Goal: Book appointment/travel/reservation

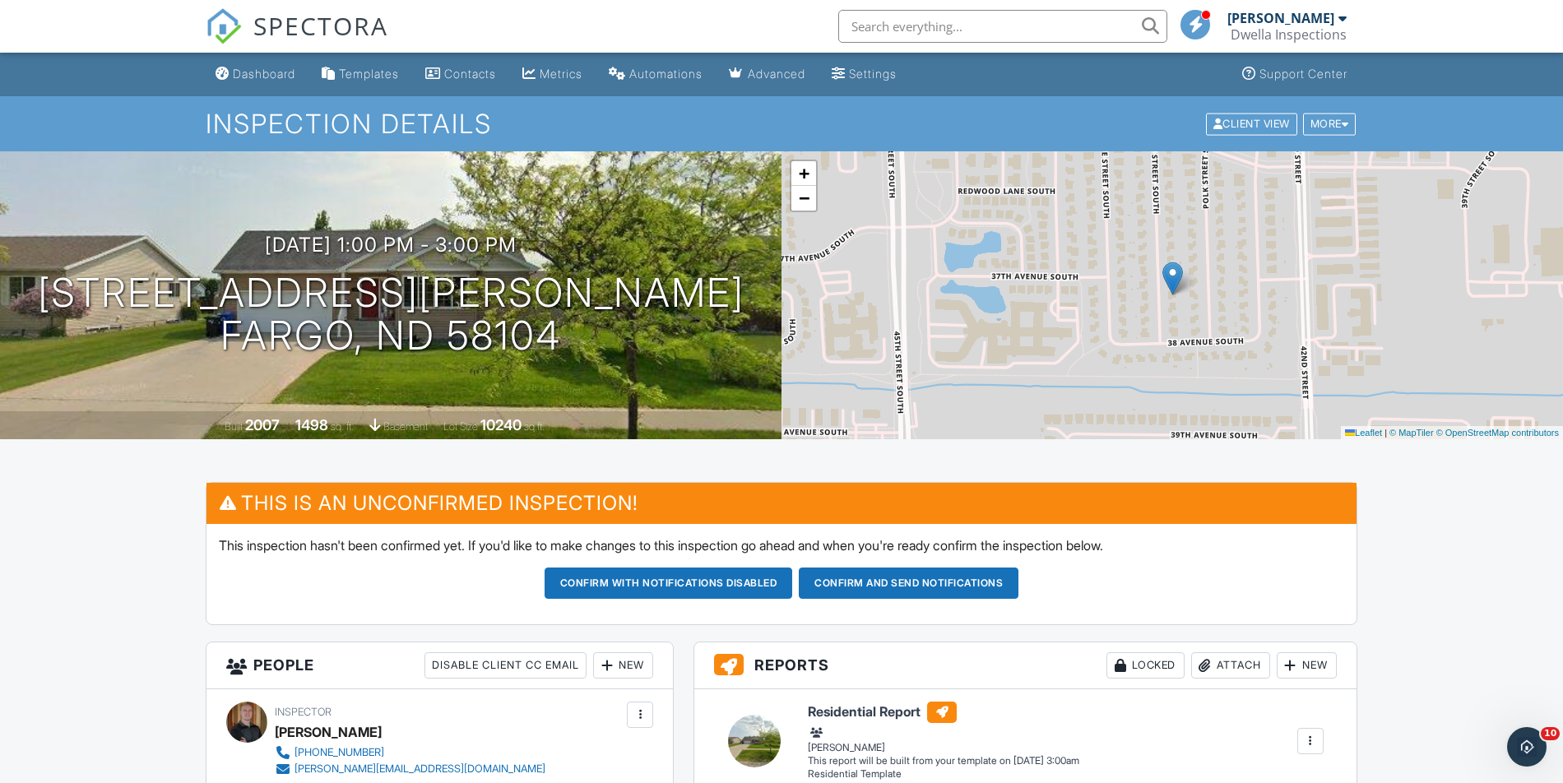
click at [290, 234] on h3 "[DATE] 1:00 pm - 3:00 pm" at bounding box center [391, 245] width 252 height 22
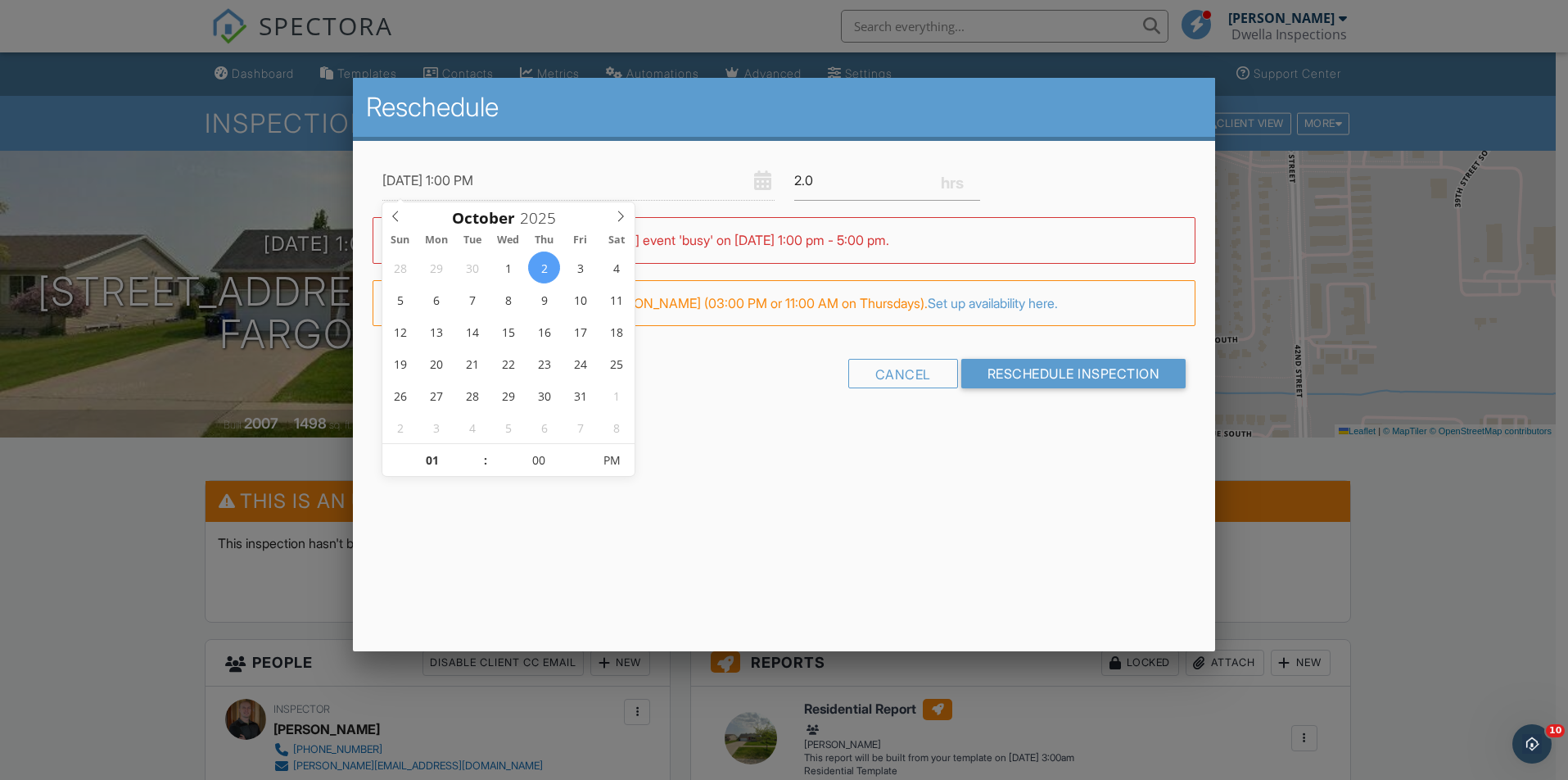
click at [716, 405] on div "10/02/2025 1:00 PM 2.0 Warning: this date/time is in the past. WARNING: Conflic…" at bounding box center [784, 288] width 862 height 296
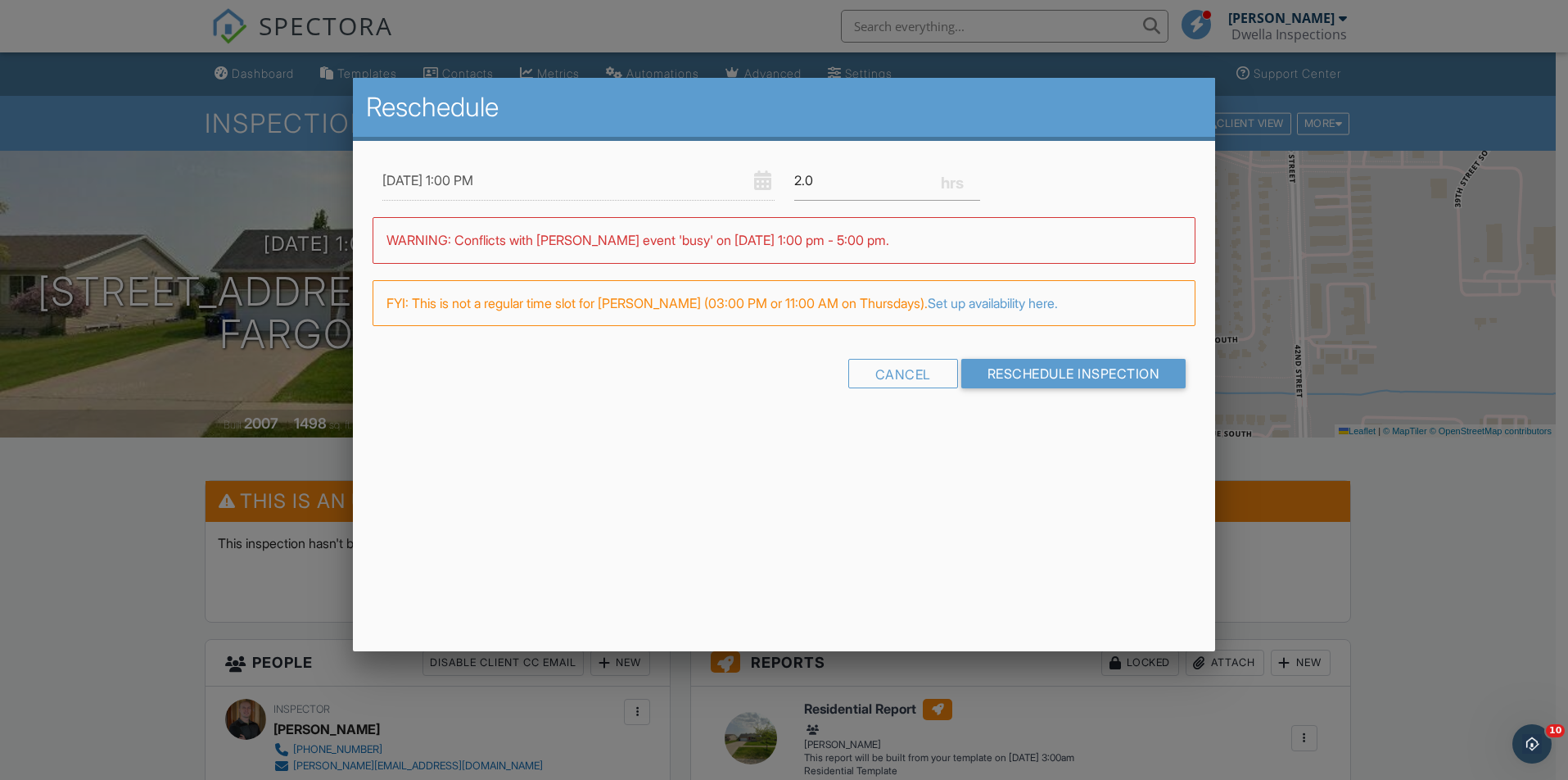
click at [475, 179] on input "10/02/2025 1:00 PM" at bounding box center [578, 180] width 392 height 40
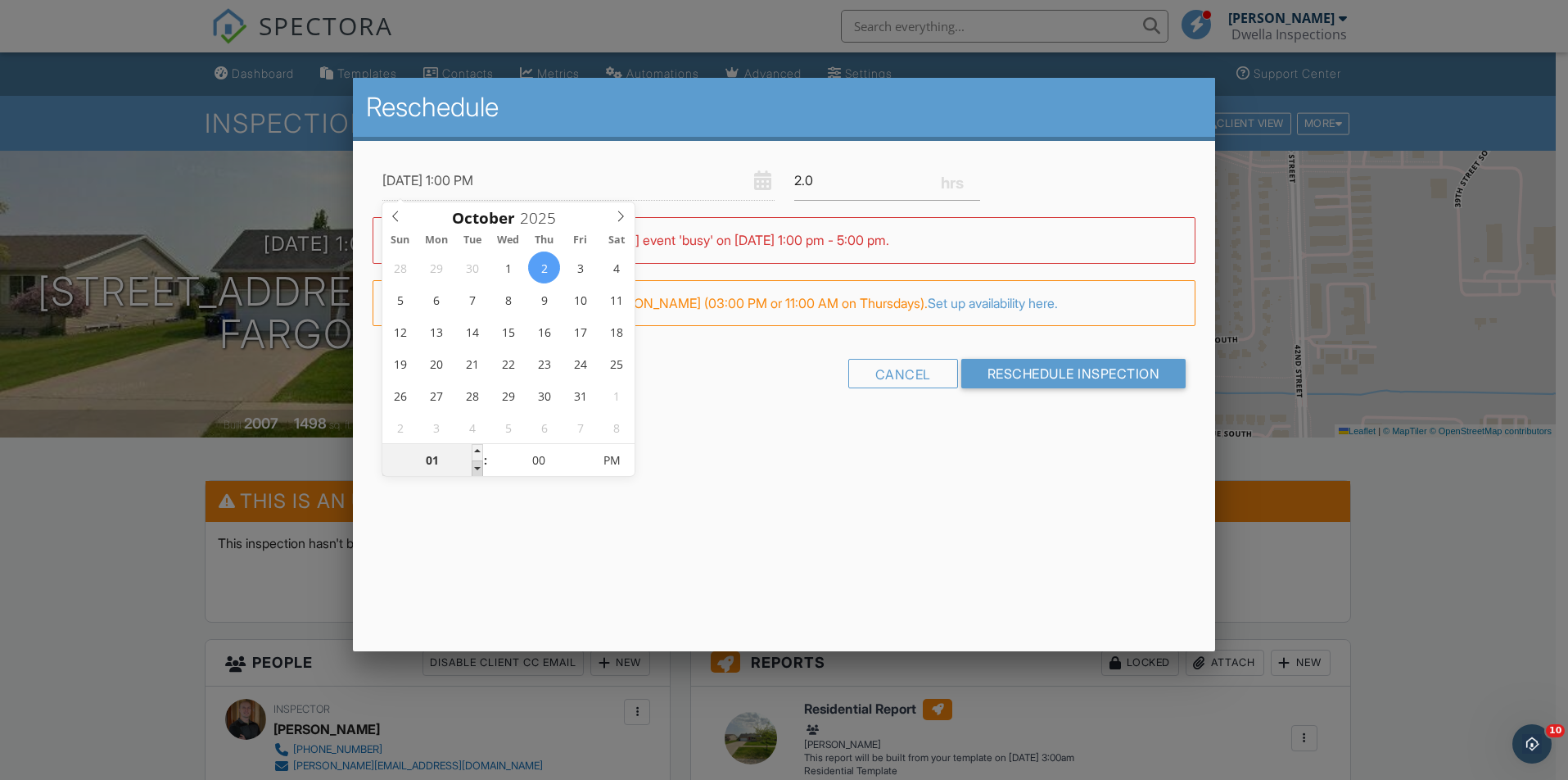
type input "10/02/2025 12:00 PM"
type input "12"
click at [475, 468] on span at bounding box center [478, 468] width 12 height 16
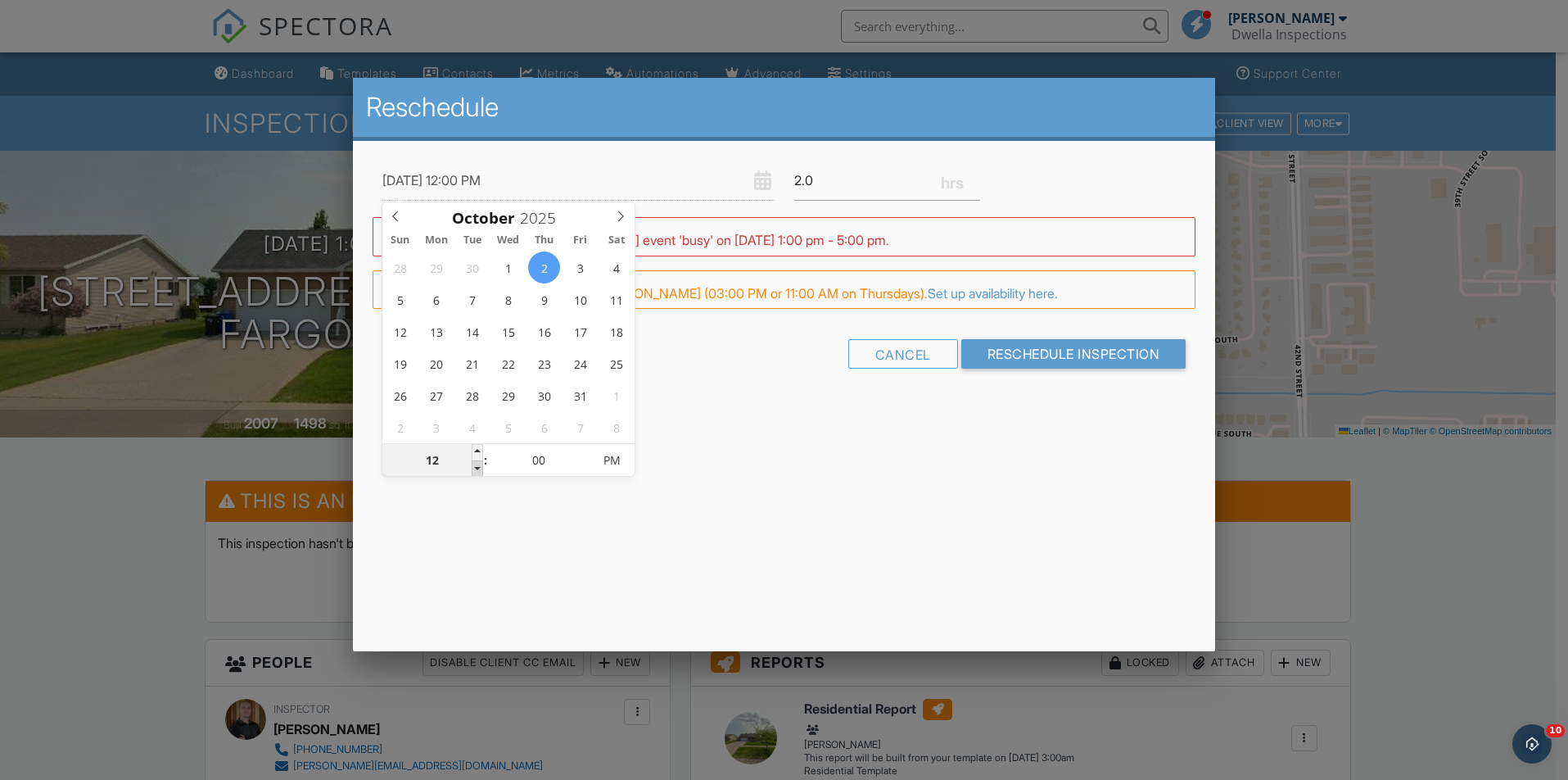
type input "10/02/2025 11:00 AM"
type input "11"
click at [478, 469] on span at bounding box center [478, 468] width 12 height 16
type input "[DATE] 10:00 AM"
type input "10"
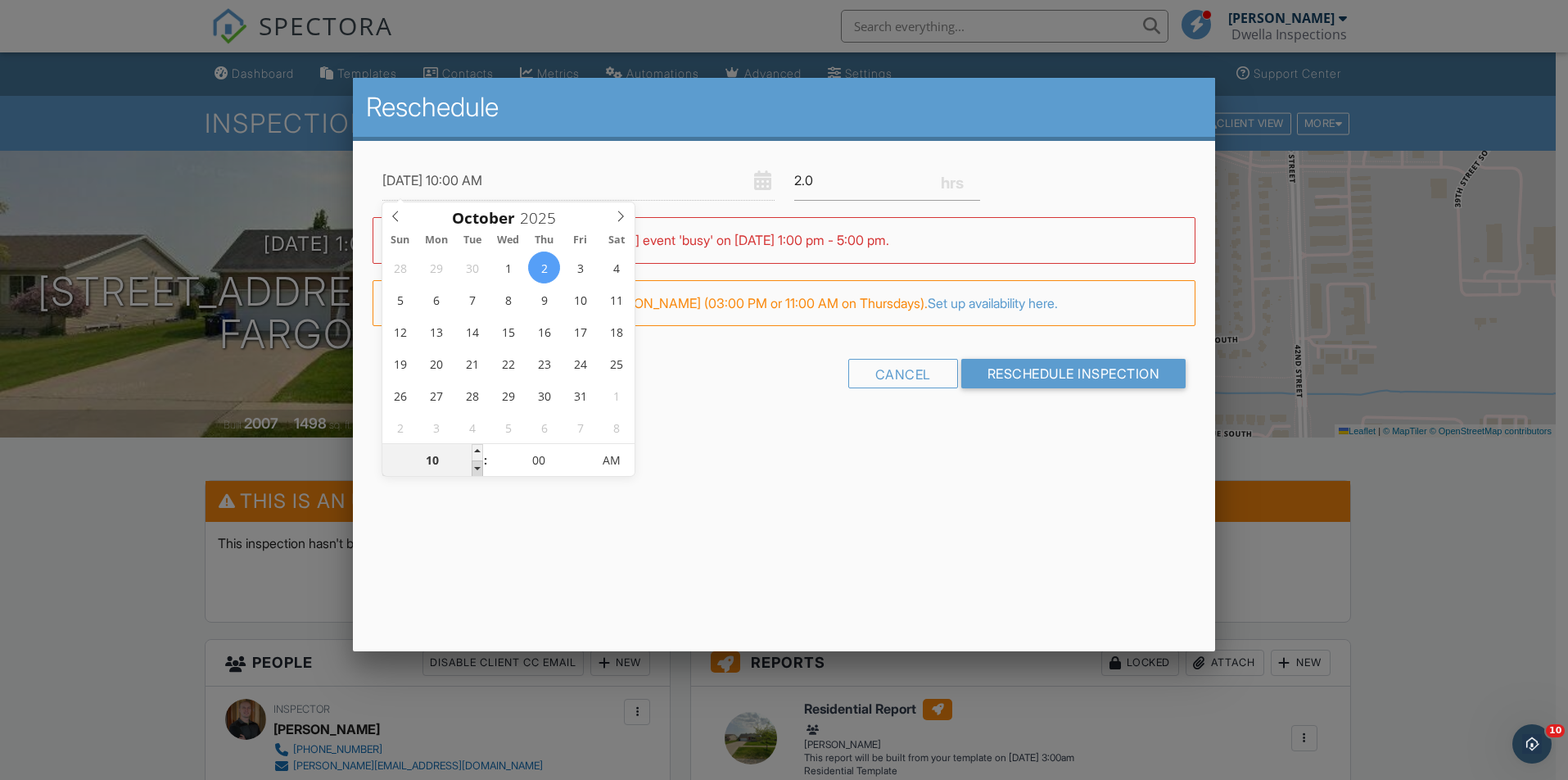
click at [478, 469] on span at bounding box center [478, 468] width 12 height 16
type input "[DATE] 9:00 AM"
type input "09"
click at [478, 469] on span at bounding box center [478, 468] width 12 height 16
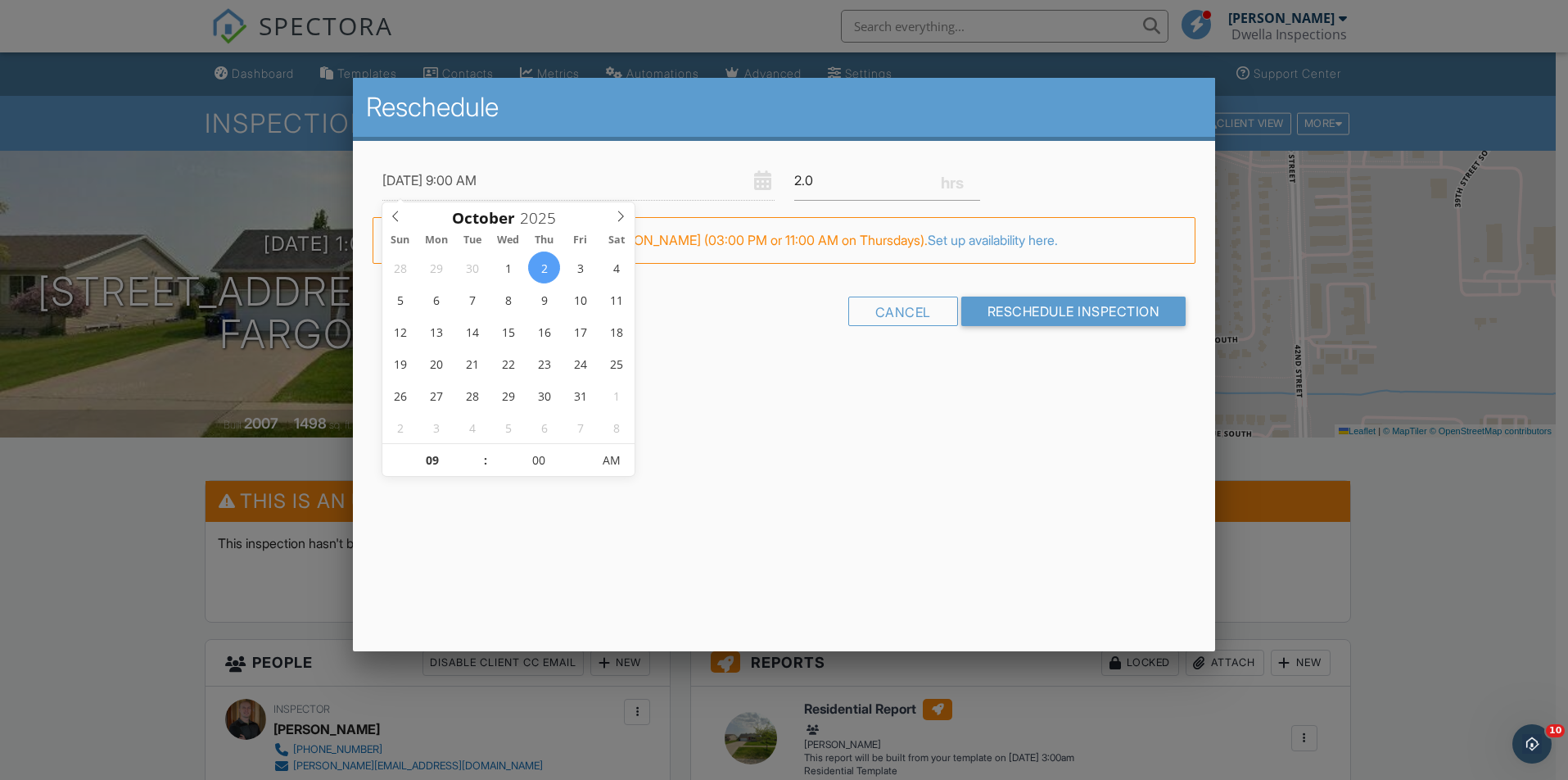
click at [1058, 397] on div "Reschedule 10/02/2025 9:00 AM 2.0 Warning: this date/time is in the past. WARNI…" at bounding box center [784, 365] width 862 height 574
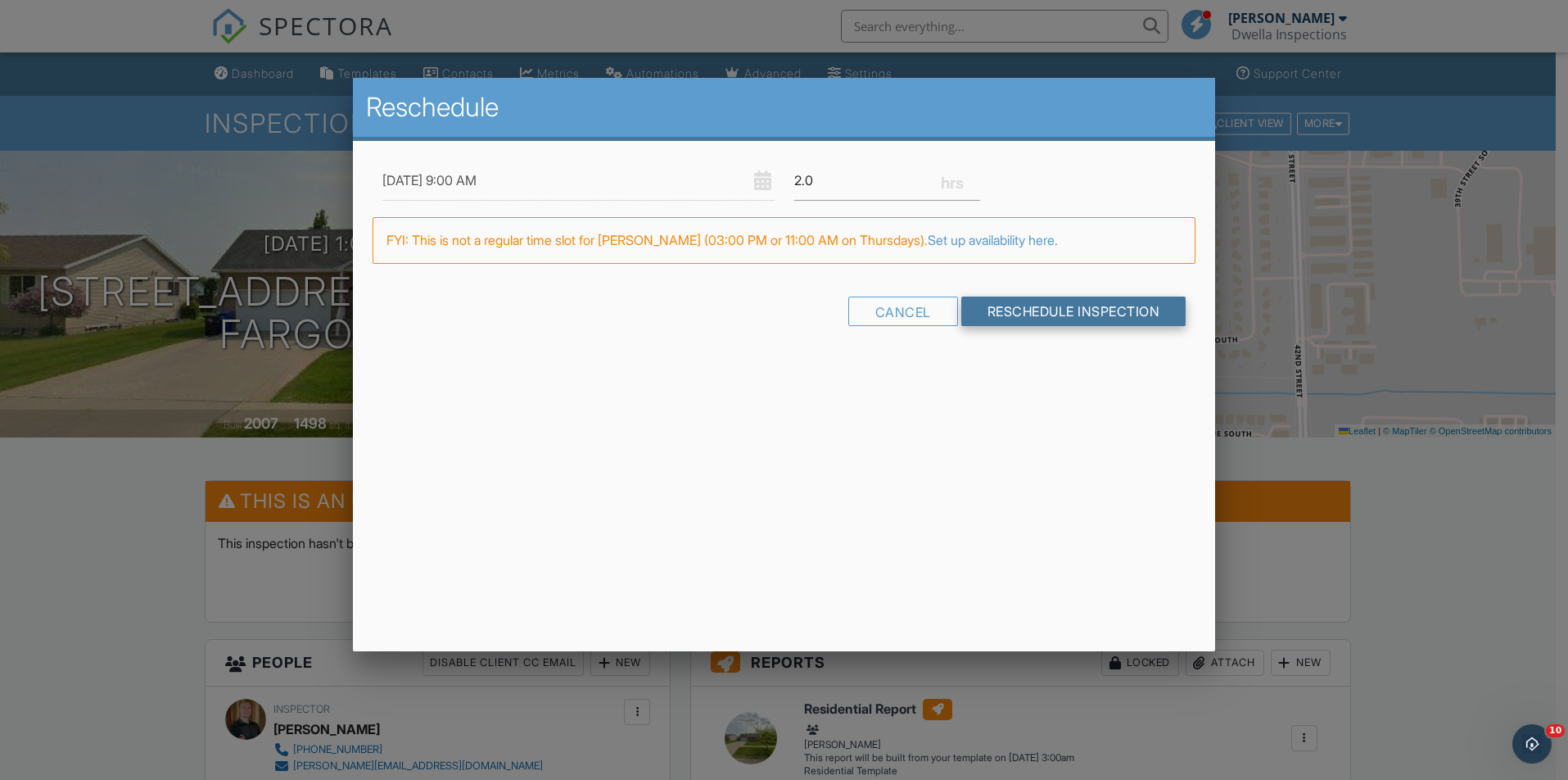
click at [1096, 318] on input "Reschedule Inspection" at bounding box center [1074, 312] width 225 height 30
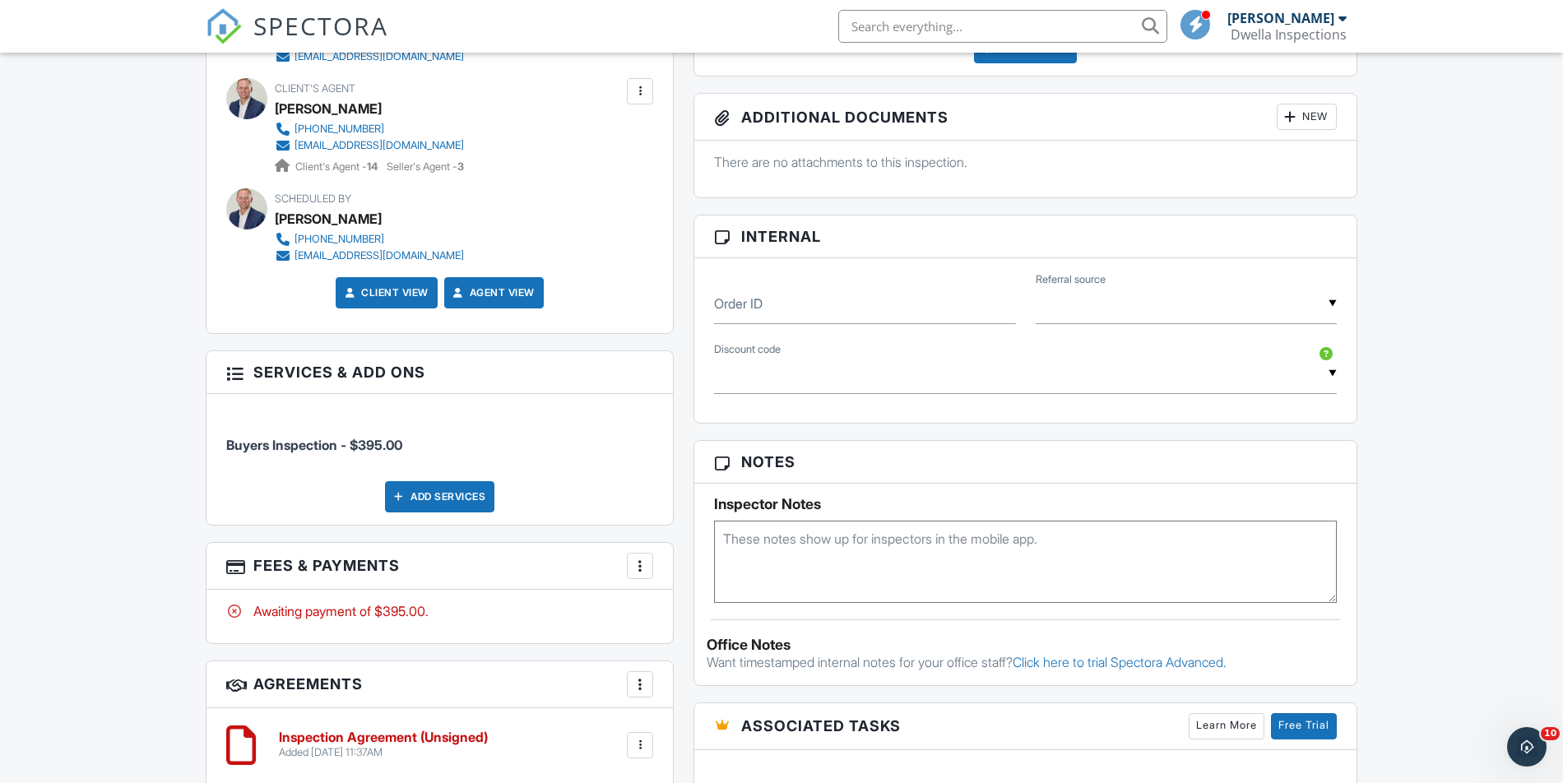
scroll to position [79, 0]
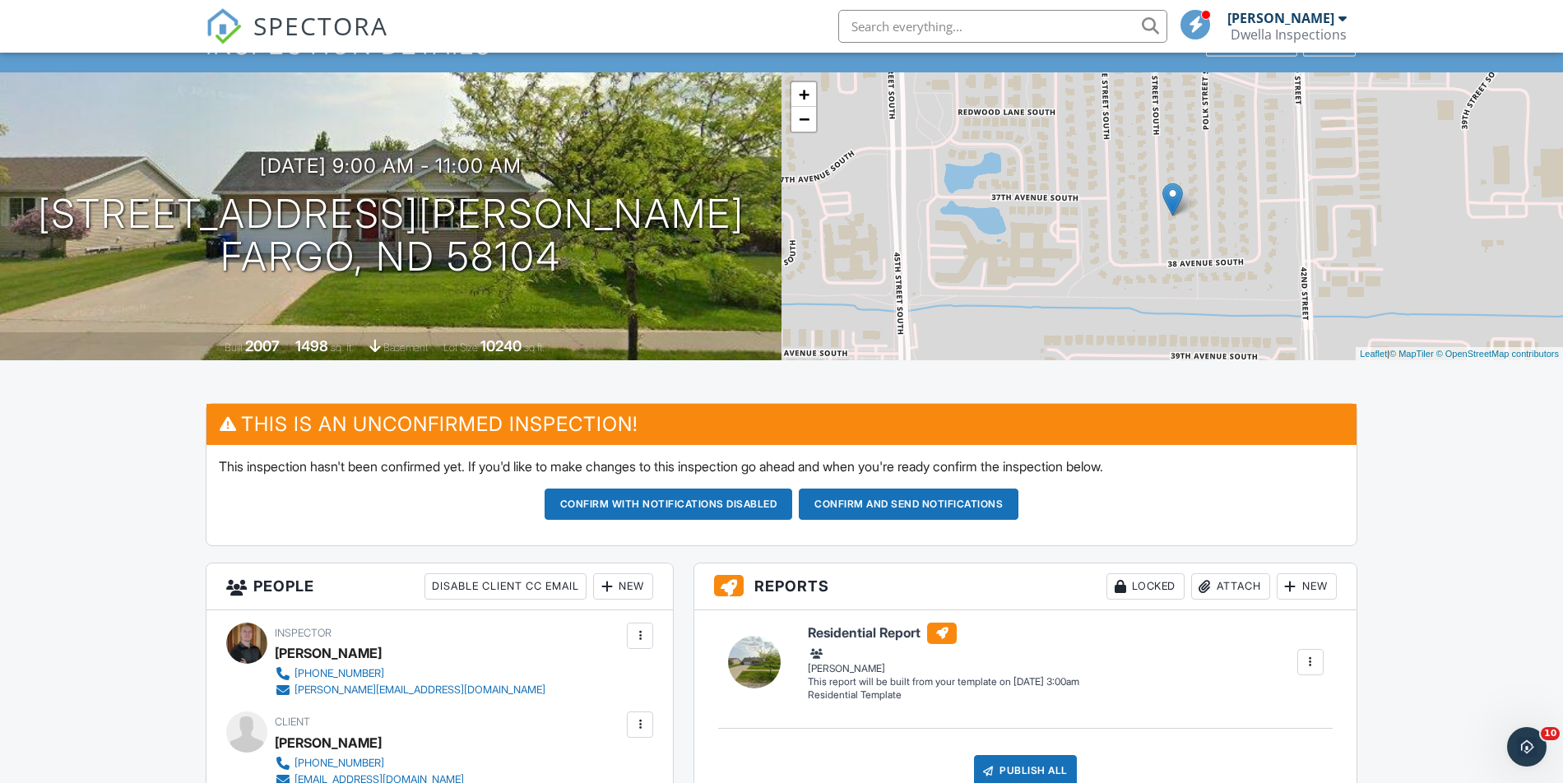
click at [957, 503] on button "Confirm and send notifications" at bounding box center [909, 504] width 220 height 31
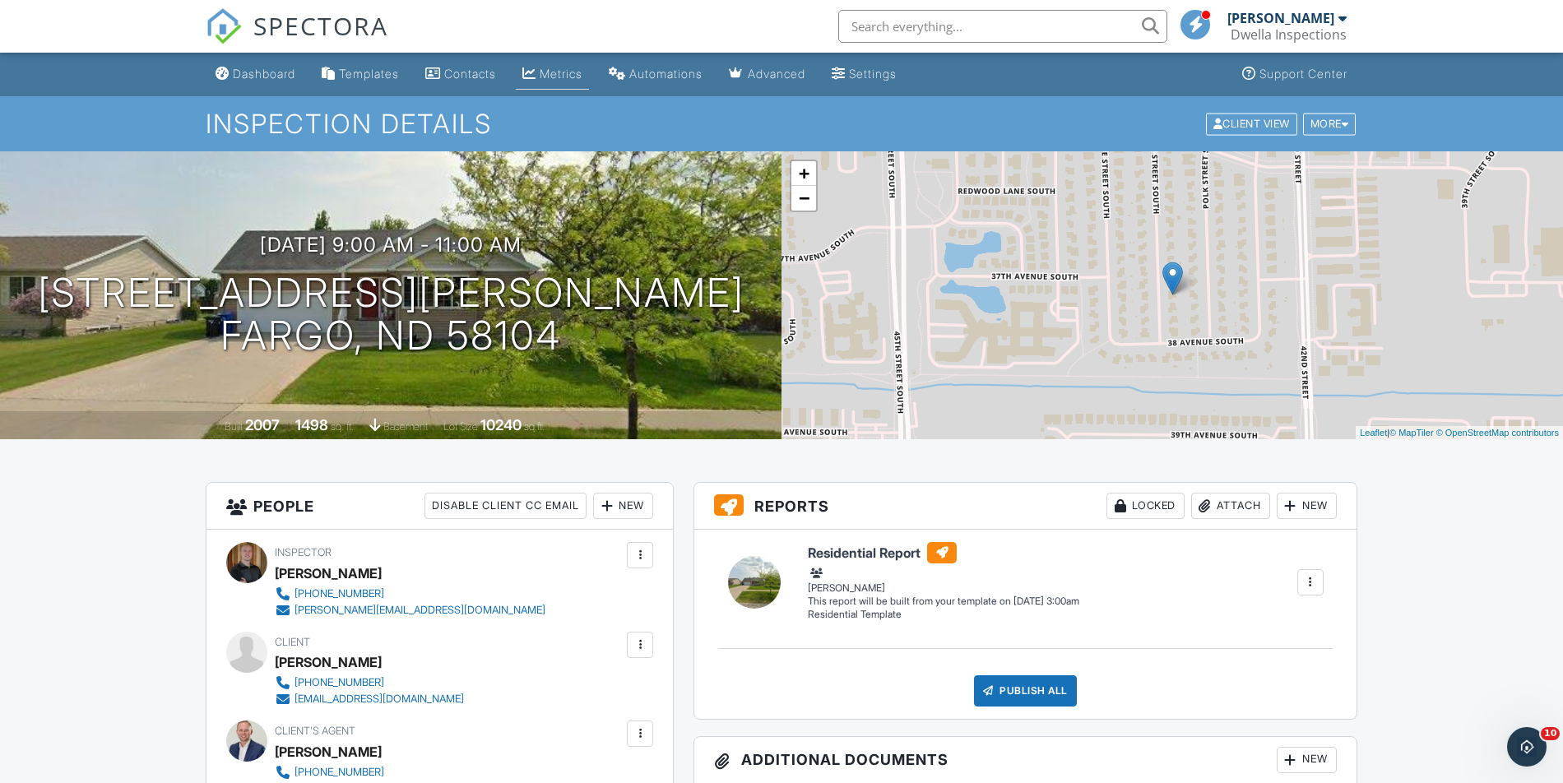
click at [582, 67] on div "Metrics" at bounding box center [561, 74] width 43 height 14
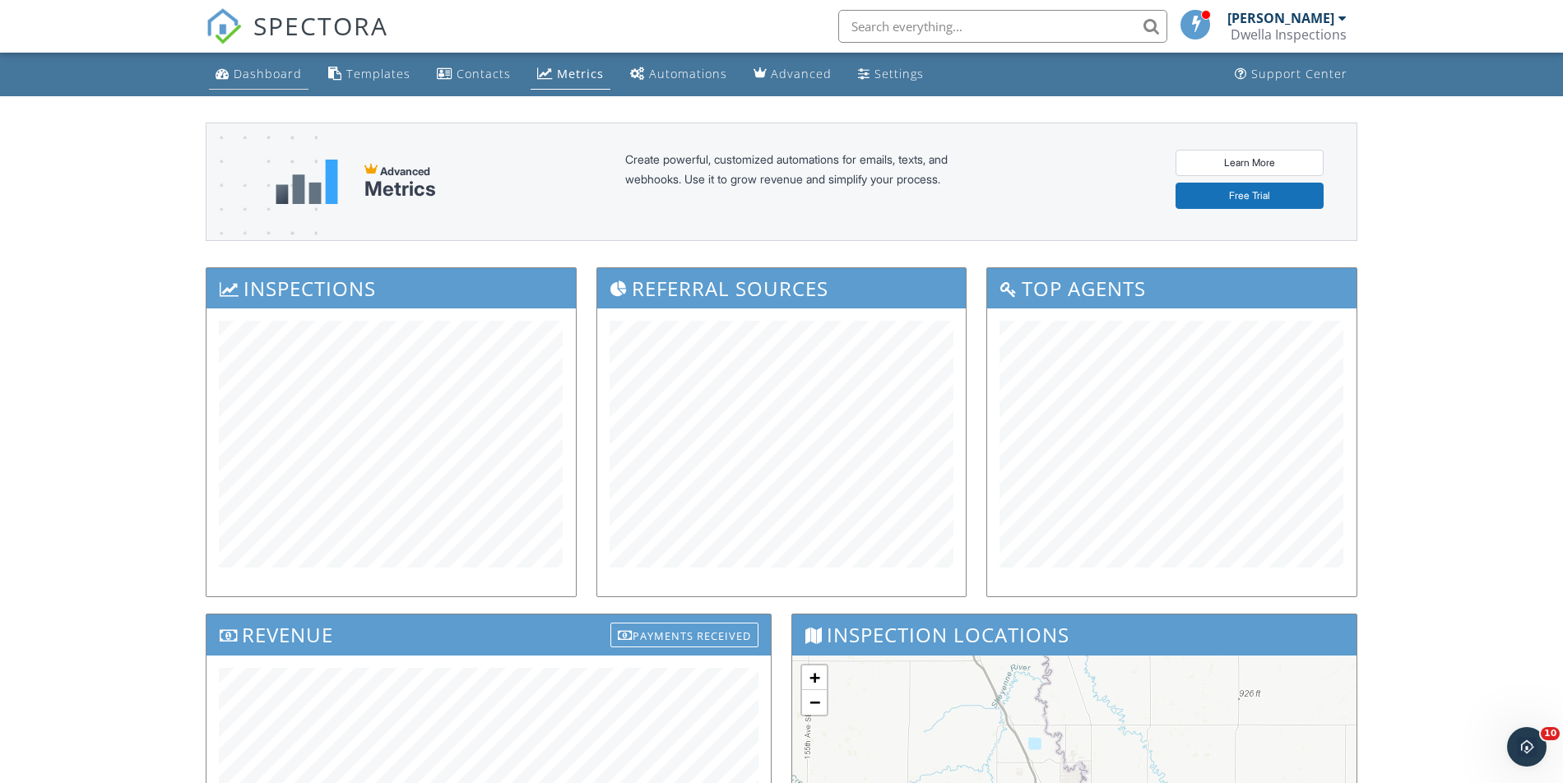
click at [283, 74] on div "Dashboard" at bounding box center [268, 74] width 68 height 16
